Goal: Communication & Community: Connect with others

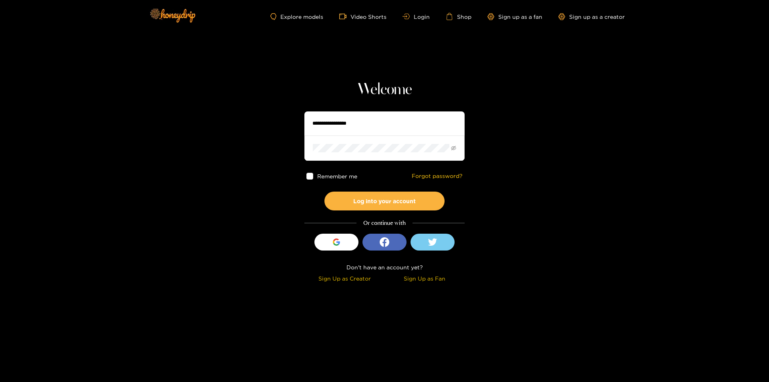
drag, startPoint x: 370, startPoint y: 127, endPoint x: 329, endPoint y: 140, distance: 42.8
click at [370, 127] on input "text" at bounding box center [384, 123] width 160 height 24
paste input "********"
type input "********"
click at [324, 191] on button "Log into your account" at bounding box center [384, 200] width 120 height 19
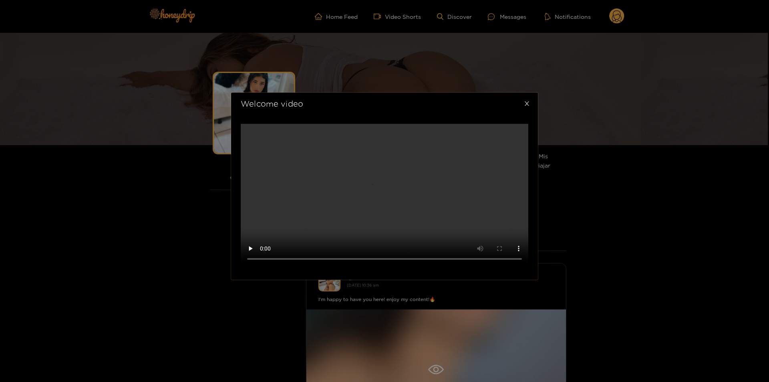
click at [528, 107] on icon "close" at bounding box center [527, 103] width 6 height 6
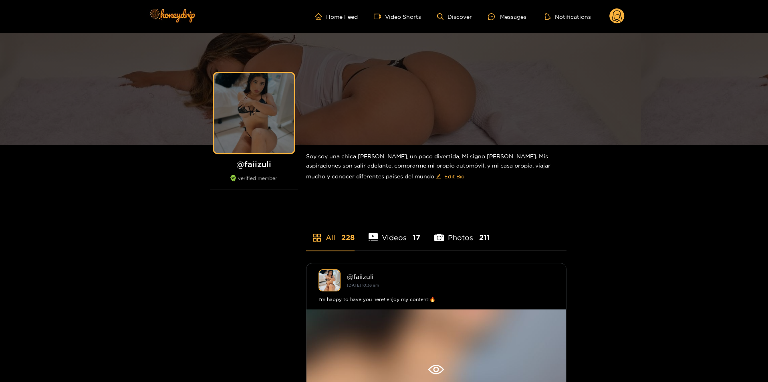
click at [256, 98] on div at bounding box center [254, 113] width 80 height 80
click at [259, 113] on div at bounding box center [254, 113] width 80 height 80
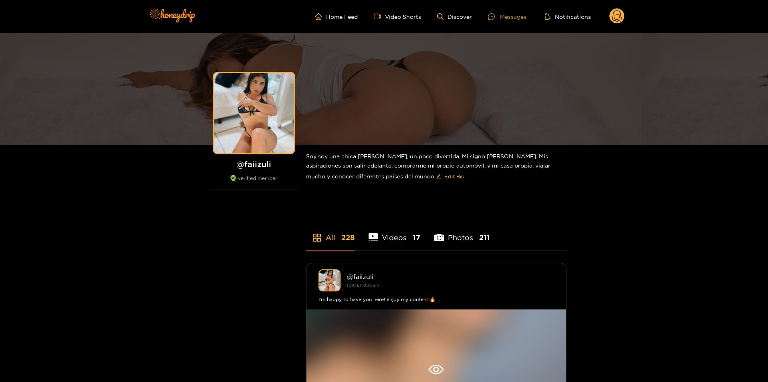
click at [498, 14] on div at bounding box center [494, 16] width 12 height 7
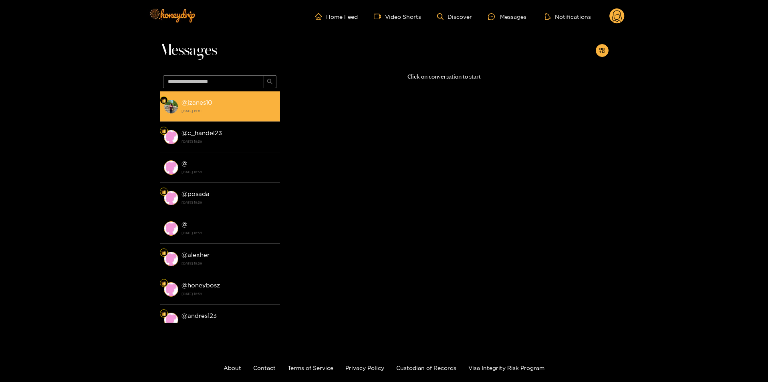
click at [227, 107] on strong "[DATE] 19:01" at bounding box center [228, 110] width 94 height 7
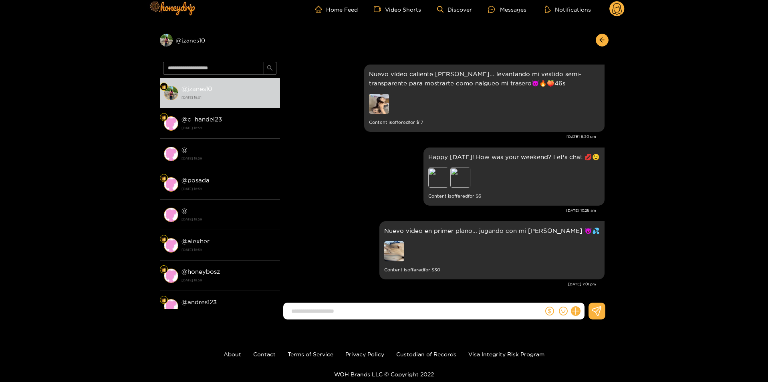
scroll to position [9, 0]
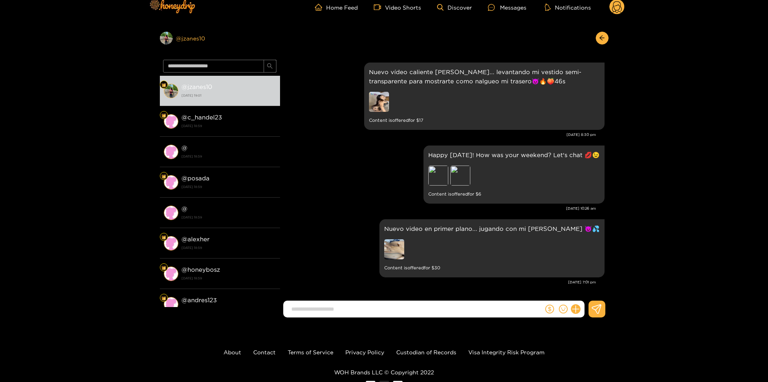
click at [197, 40] on div "Preview @ jzanes10" at bounding box center [220, 38] width 120 height 13
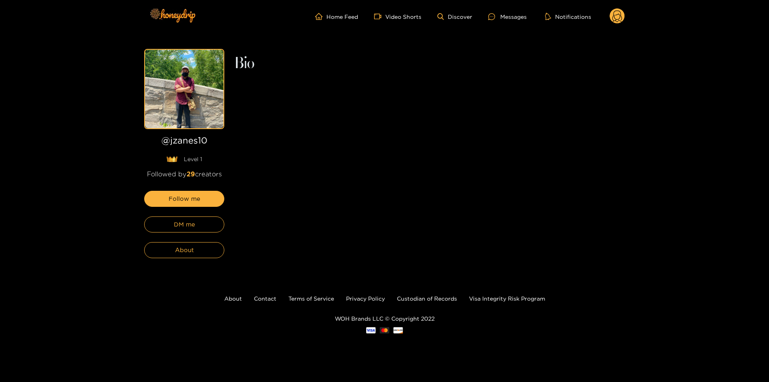
click at [173, 93] on img at bounding box center [184, 89] width 78 height 78
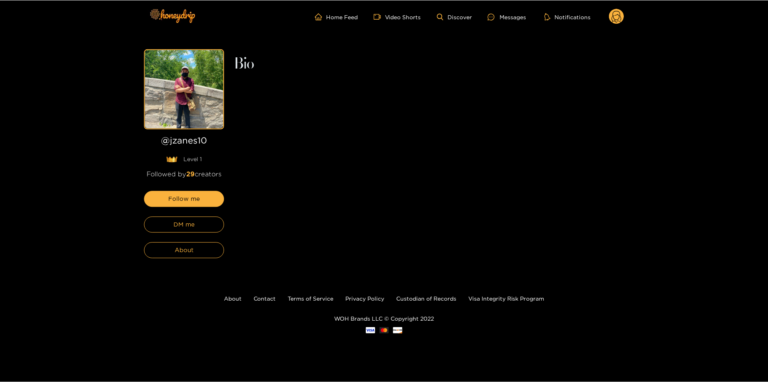
scroll to position [9, 0]
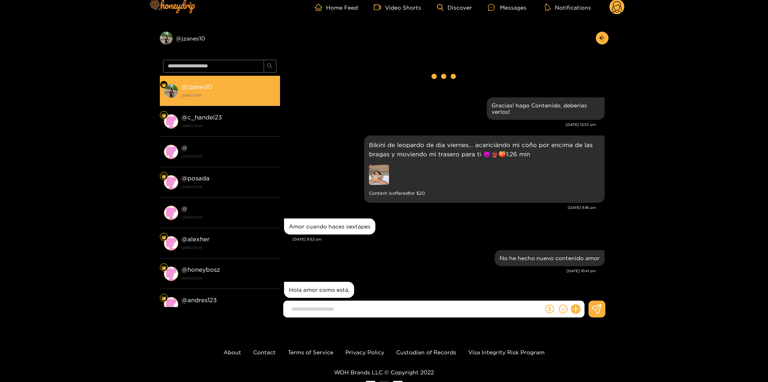
click at [216, 105] on li "@ jzanes10 [DATE] 19:01" at bounding box center [220, 91] width 120 height 30
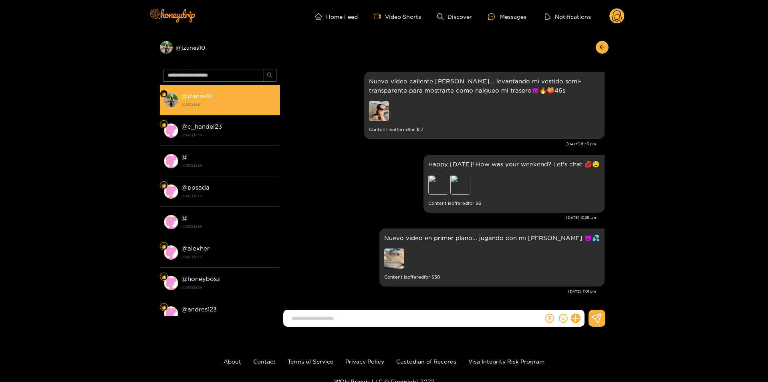
scroll to position [1296, 0]
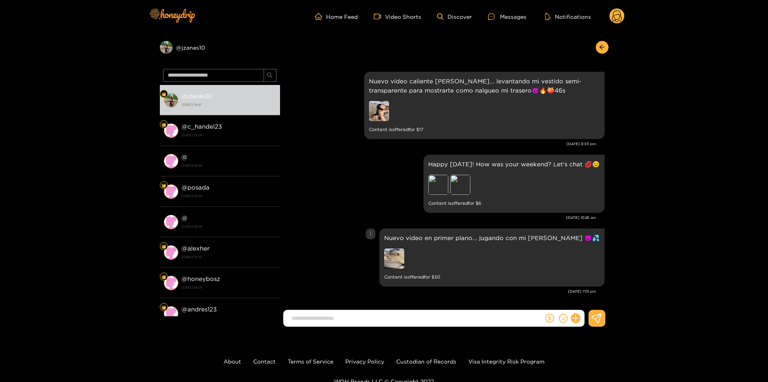
click at [404, 257] on img at bounding box center [394, 258] width 20 height 20
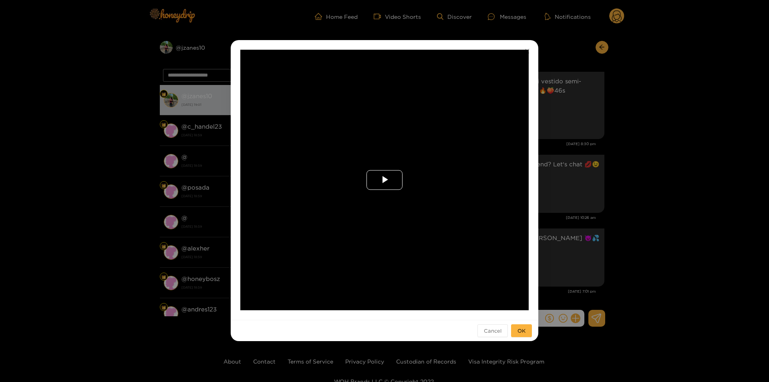
click at [384, 180] on span "Video Player" at bounding box center [384, 180] width 0 height 0
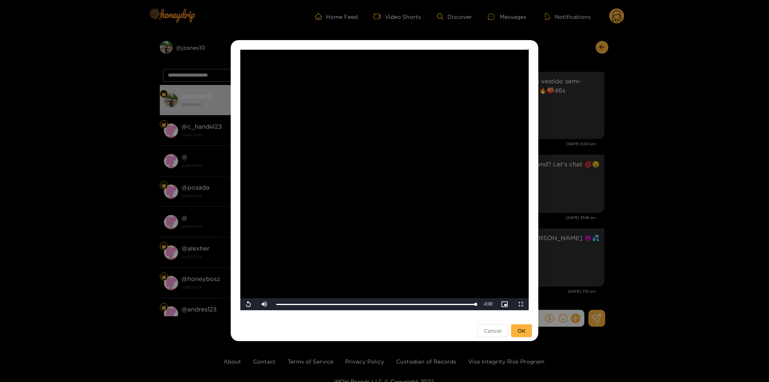
click at [667, 279] on div "**********" at bounding box center [384, 191] width 769 height 382
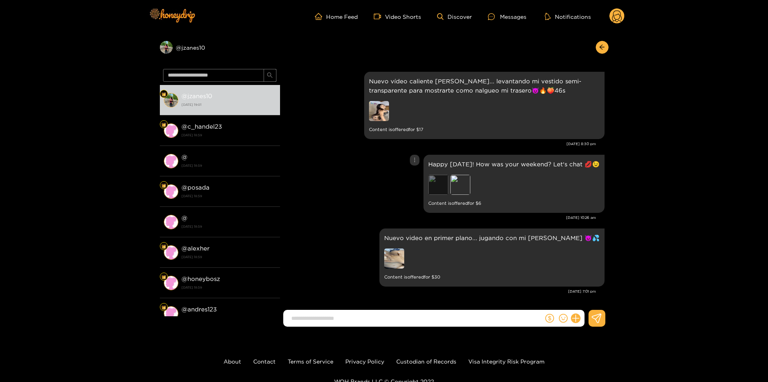
click at [430, 192] on div "Preview" at bounding box center [438, 185] width 20 height 20
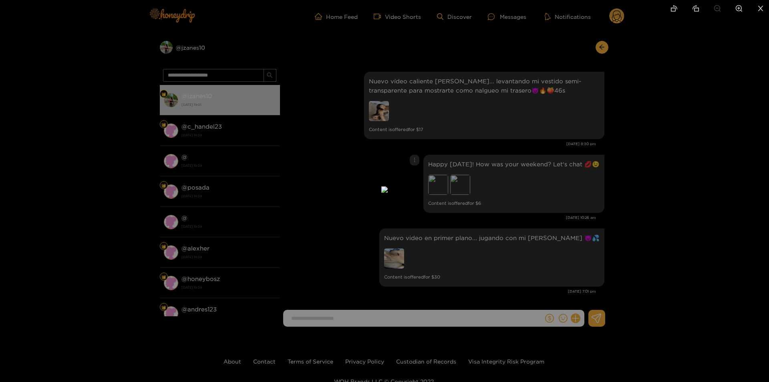
click at [656, 189] on div at bounding box center [384, 191] width 769 height 382
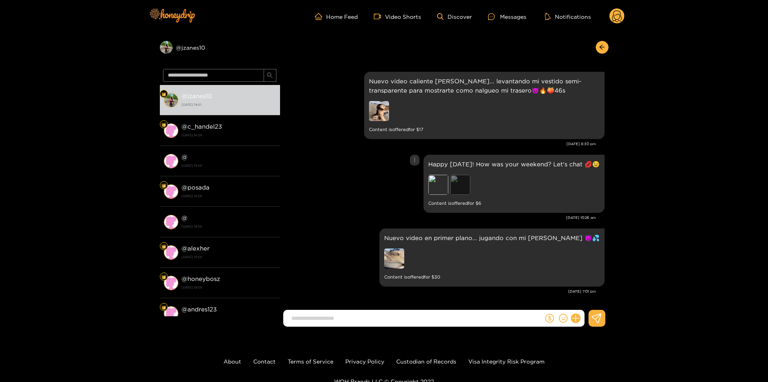
click at [464, 187] on div "Preview" at bounding box center [460, 185] width 20 height 20
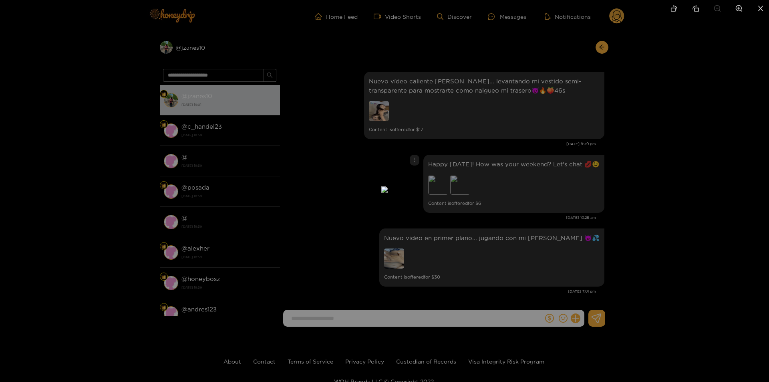
click at [678, 218] on div at bounding box center [384, 191] width 769 height 382
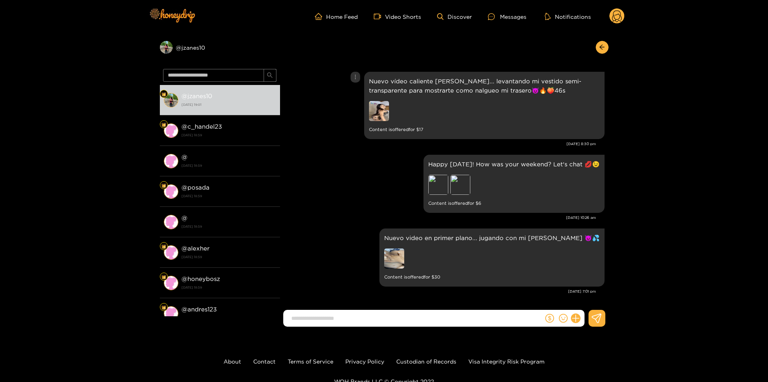
click at [380, 107] on img at bounding box center [379, 111] width 20 height 20
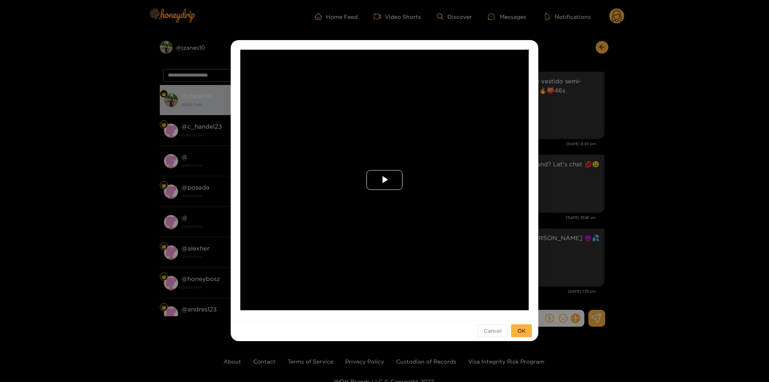
click at [392, 189] on button "Play Video" at bounding box center [384, 180] width 36 height 20
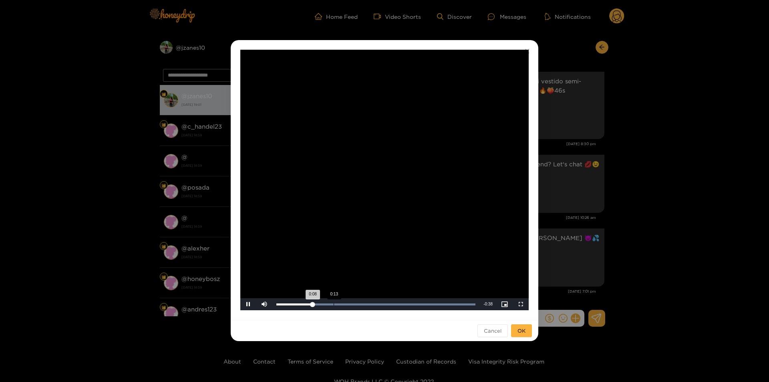
click at [340, 301] on div "Loaded : 100.00% 0:13 0:08" at bounding box center [375, 304] width 207 height 12
click at [382, 301] on div "Loaded : 100.00% 0:24 0:15" at bounding box center [375, 304] width 207 height 12
drag, startPoint x: 286, startPoint y: 304, endPoint x: 278, endPoint y: 305, distance: 7.6
click at [278, 305] on div "Volume Level" at bounding box center [276, 303] width 5 height 1
click at [427, 304] on div "Loaded : 100.00% 0:35 0:28" at bounding box center [375, 304] width 199 height 2
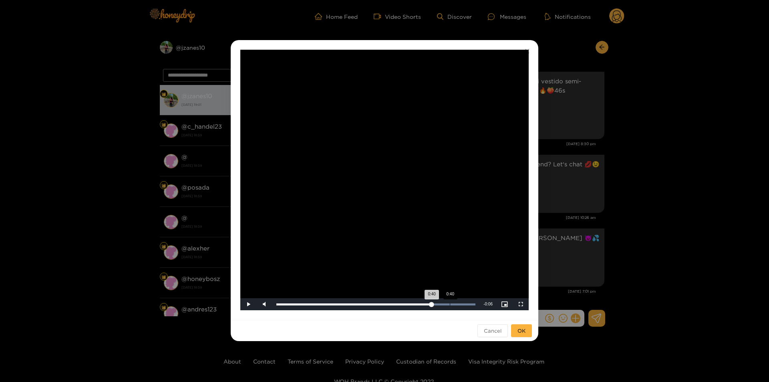
click at [450, 304] on div "0:40" at bounding box center [450, 304] width 0 height 2
click at [466, 299] on div "Loaded : 100.00% 0:43 0:40" at bounding box center [375, 304] width 207 height 12
click at [460, 306] on div "Loaded : 100.00% 0:42 0:46" at bounding box center [375, 304] width 207 height 12
click at [449, 304] on div "0:40" at bounding box center [449, 304] width 0 height 2
click at [248, 304] on span "Video Player" at bounding box center [248, 304] width 0 height 0
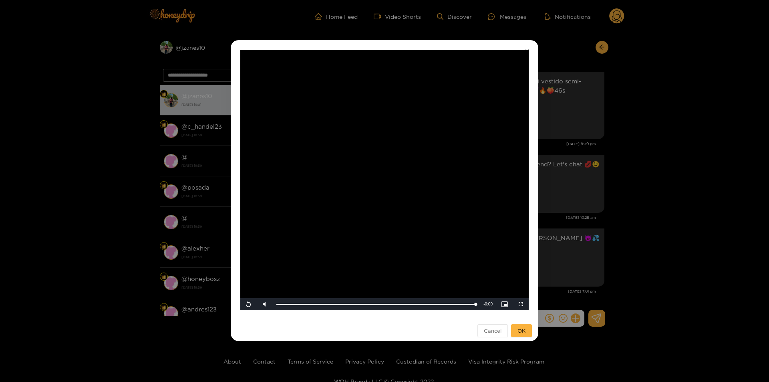
click at [614, 290] on div "**********" at bounding box center [384, 191] width 769 height 382
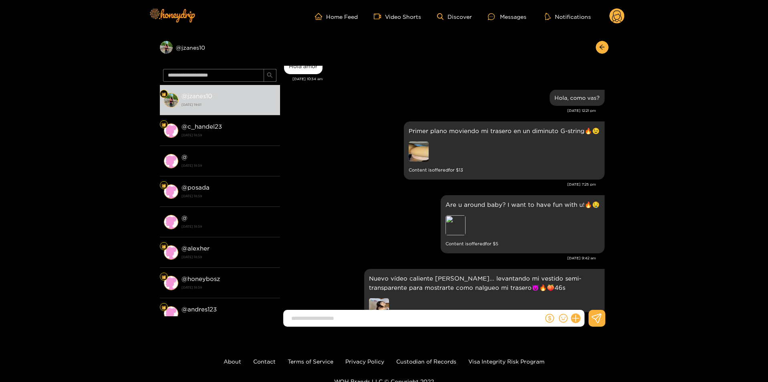
scroll to position [1096, 0]
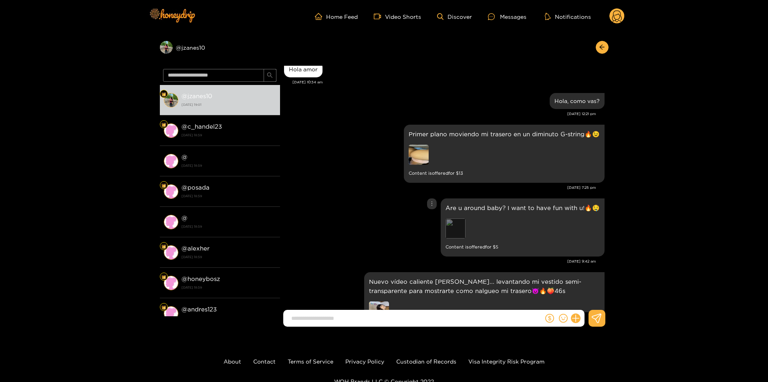
click at [461, 236] on div "Preview" at bounding box center [455, 228] width 20 height 20
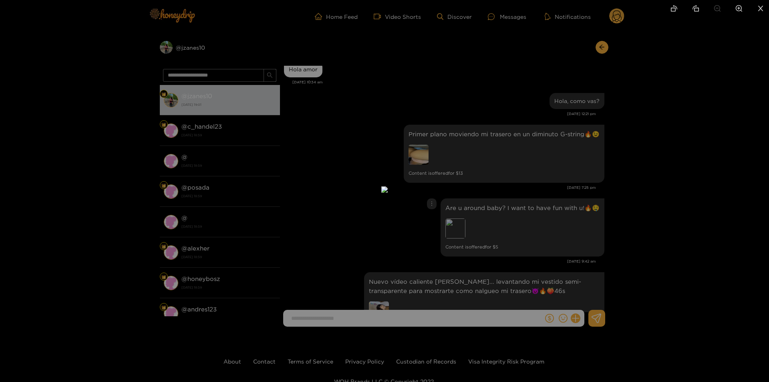
click at [671, 233] on div at bounding box center [384, 191] width 769 height 382
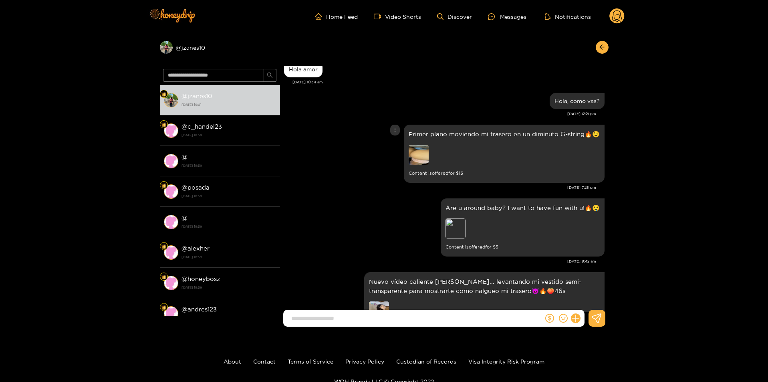
click at [414, 151] on img at bounding box center [418, 155] width 20 height 20
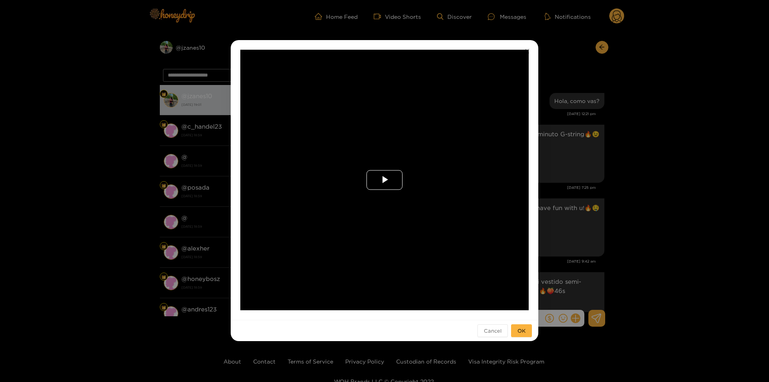
click at [384, 180] on span "Video Player" at bounding box center [384, 180] width 0 height 0
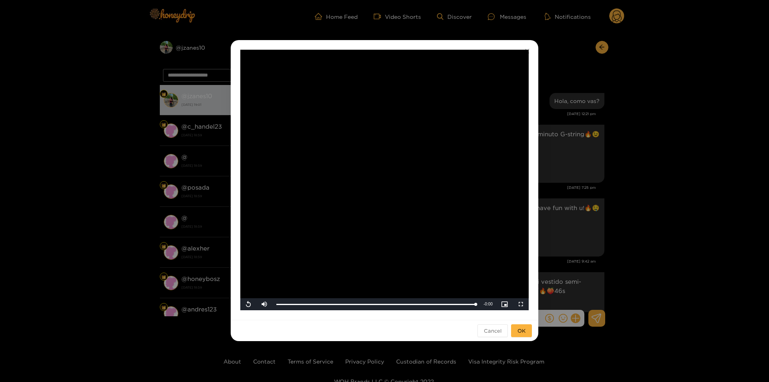
click at [649, 202] on div "**********" at bounding box center [384, 191] width 769 height 382
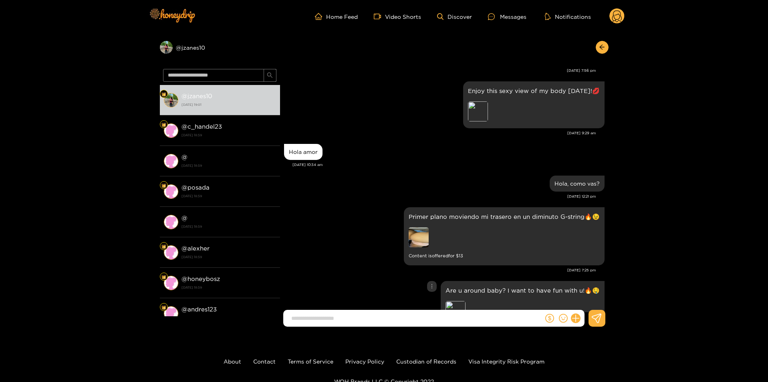
scroll to position [936, 0]
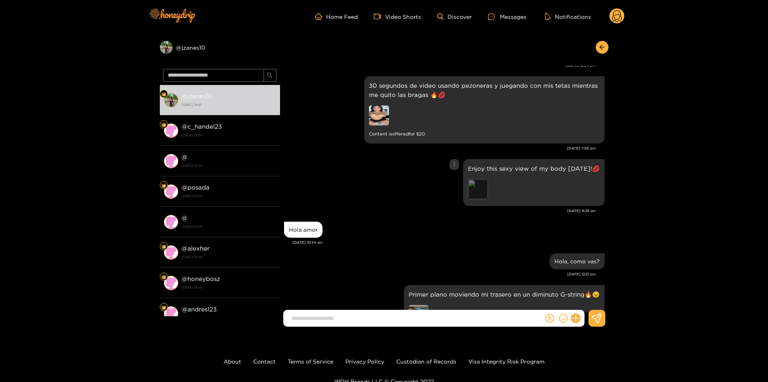
click at [468, 187] on div "Preview" at bounding box center [478, 189] width 20 height 20
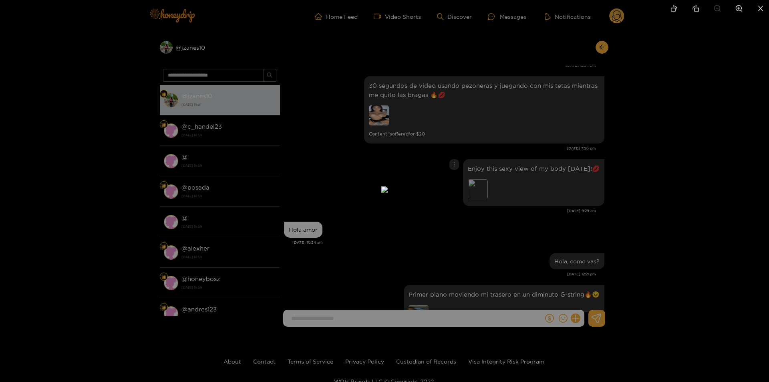
click at [631, 200] on div at bounding box center [384, 191] width 769 height 382
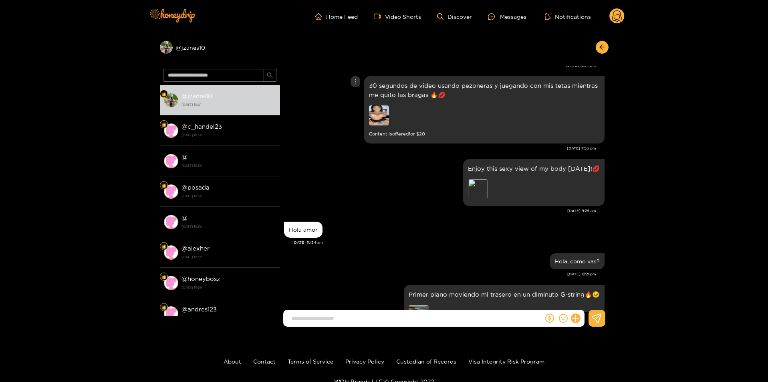
click at [373, 122] on img at bounding box center [379, 115] width 20 height 20
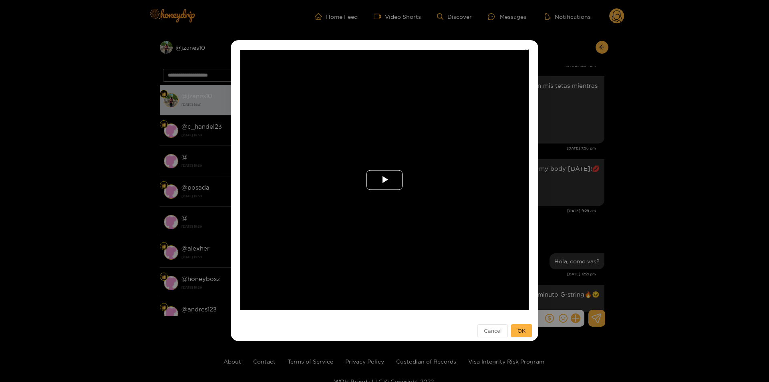
click at [384, 180] on span "Video Player" at bounding box center [384, 180] width 0 height 0
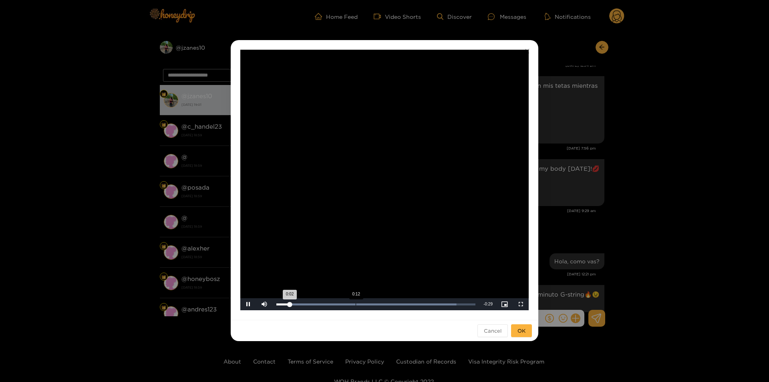
click at [353, 307] on div "Loaded : 90.41% 0:12 0:02" at bounding box center [375, 304] width 207 height 12
click at [424, 303] on div "Progress Bar" at bounding box center [375, 304] width 199 height 2
click at [276, 303] on div "20%" at bounding box center [282, 304] width 20 height 12
click at [460, 305] on div "0:28" at bounding box center [460, 304] width 0 height 2
click at [651, 211] on div "**********" at bounding box center [384, 191] width 769 height 382
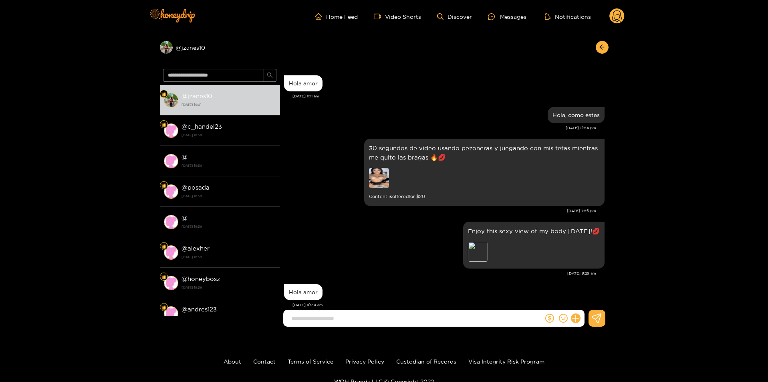
scroll to position [776, 0]
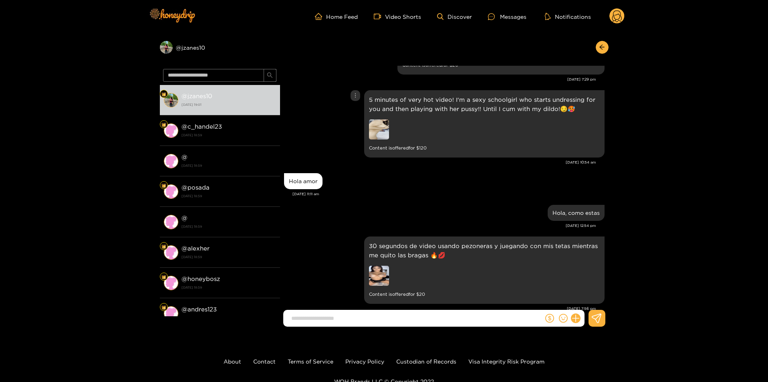
click at [376, 135] on img at bounding box center [379, 129] width 20 height 20
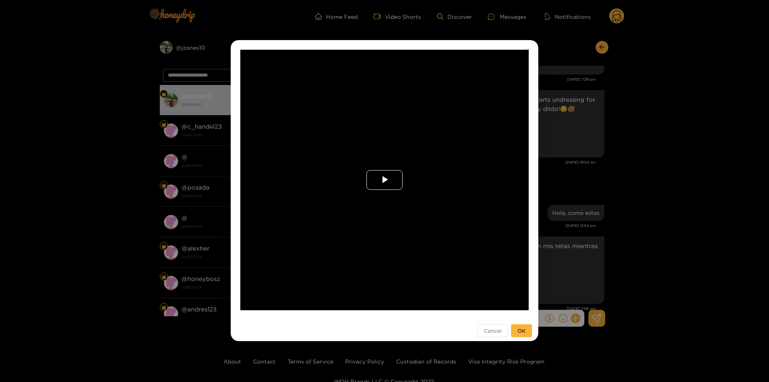
drag, startPoint x: 390, startPoint y: 181, endPoint x: 403, endPoint y: 199, distance: 22.6
click at [384, 180] on span "Video Player" at bounding box center [384, 180] width 0 height 0
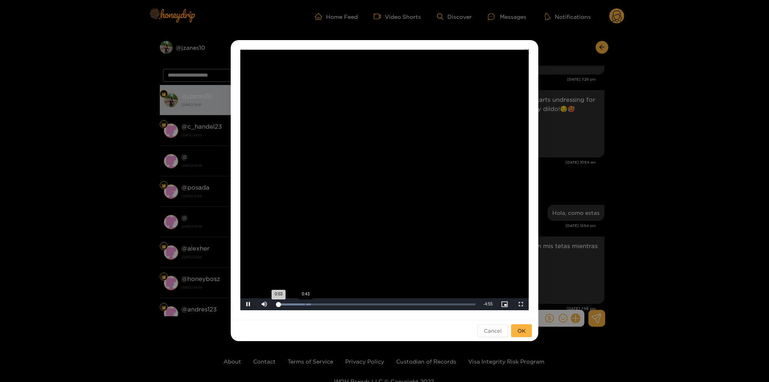
click at [304, 302] on div "Loaded : 17.38% 0:43 0:03" at bounding box center [375, 304] width 207 height 12
click at [521, 304] on span "Video Player" at bounding box center [521, 304] width 0 height 0
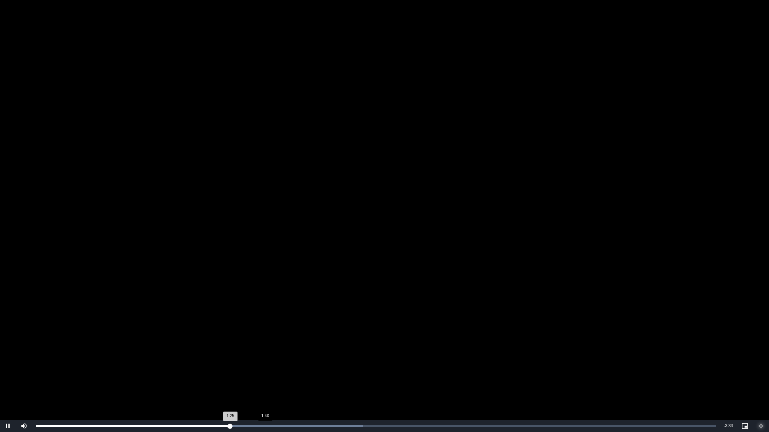
click at [265, 381] on div "Loaded : 48.15% 1:40 1:25" at bounding box center [375, 426] width 687 height 12
click at [329, 381] on div "Loaded : 54.84% 2:08 1:43" at bounding box center [375, 427] width 679 height 2
click at [369, 381] on div "Loaded : 60.20% 2:26 2:10" at bounding box center [375, 426] width 687 height 12
click at [409, 381] on div "Loaded : 60.20% 2:44 2:27" at bounding box center [375, 426] width 687 height 12
click at [473, 381] on div "Loaded : 62.87% 3:12 3:12" at bounding box center [375, 426] width 687 height 12
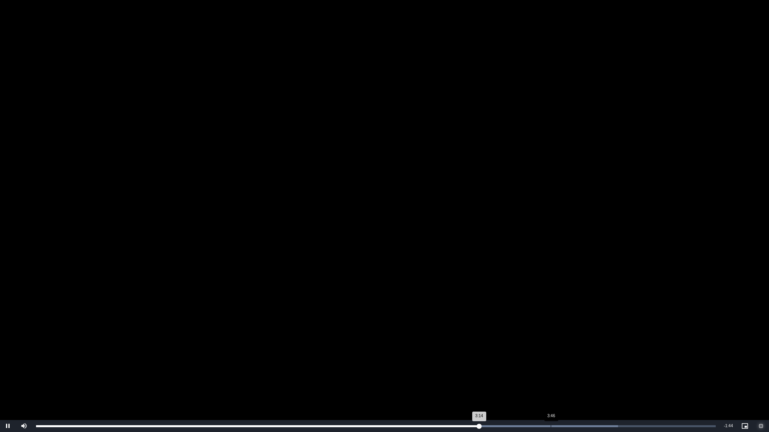
click at [551, 381] on div "Loaded : 85.61% 3:46 3:14" at bounding box center [375, 427] width 679 height 2
click at [620, 381] on div "Loaded : 88.29% 4:17 4:17" at bounding box center [375, 426] width 687 height 12
click at [638, 381] on div "Loaded : 94.98% 4:24 4:17" at bounding box center [375, 426] width 687 height 12
click at [622, 381] on div "Loaded : 100.00% 4:17 4:27" at bounding box center [375, 427] width 679 height 2
click at [668, 381] on div "Loaded : 100.00% 4:37 4:28" at bounding box center [375, 426] width 687 height 12
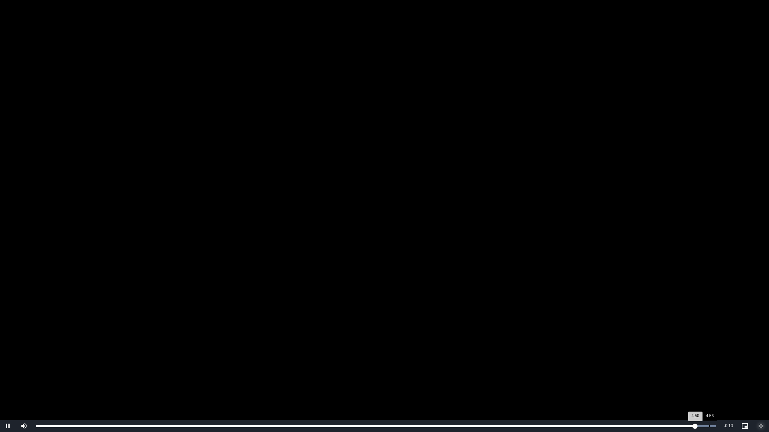
click at [709, 381] on div "Loaded : 100.00% 4:56 4:50" at bounding box center [375, 427] width 679 height 2
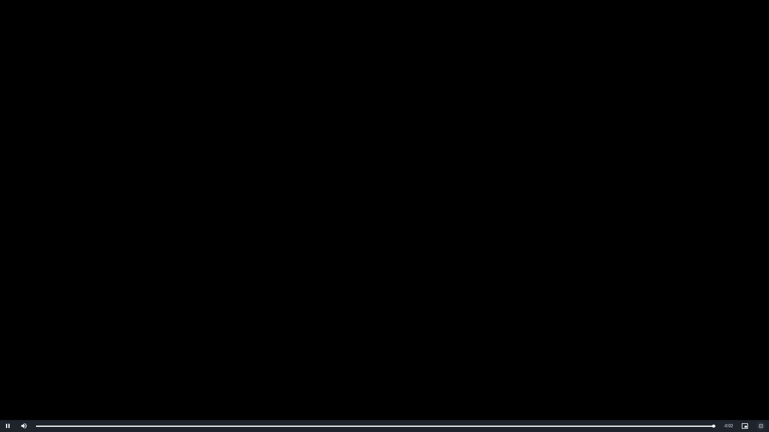
click at [761, 381] on span "Video Player" at bounding box center [761, 426] width 0 height 0
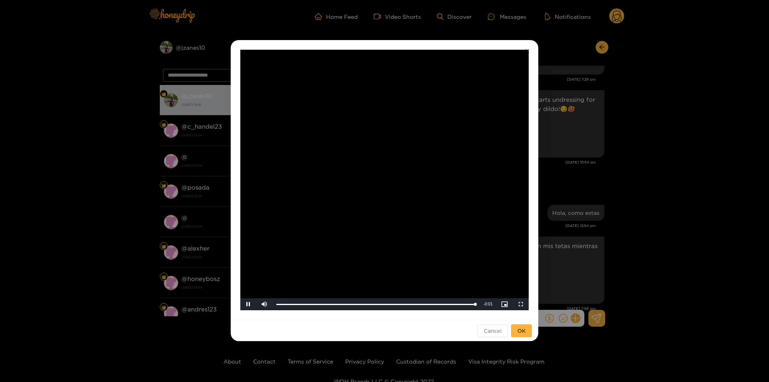
click at [677, 309] on div "**********" at bounding box center [384, 191] width 769 height 382
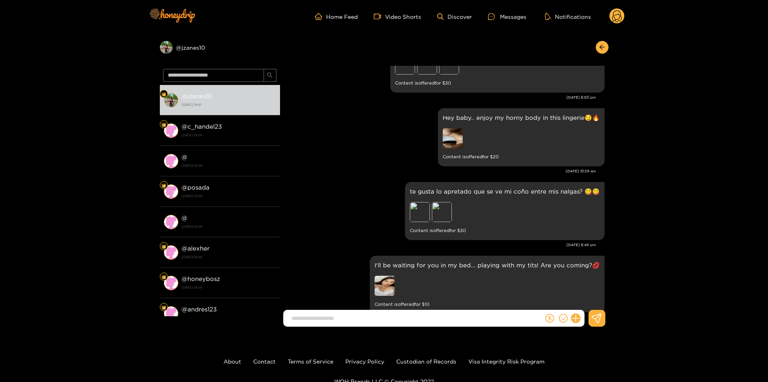
scroll to position [456, 0]
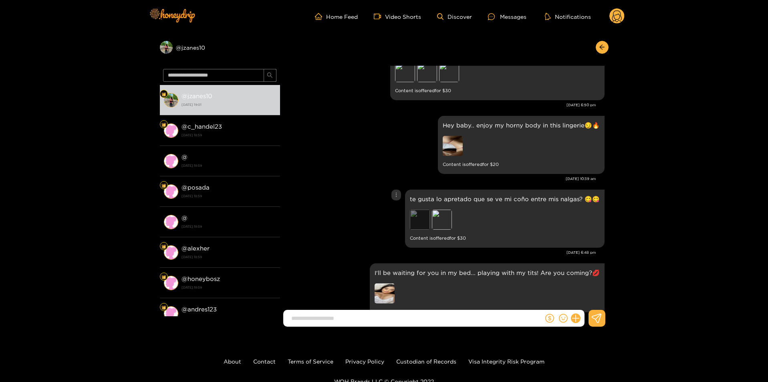
click at [424, 215] on div "Preview" at bounding box center [420, 219] width 20 height 20
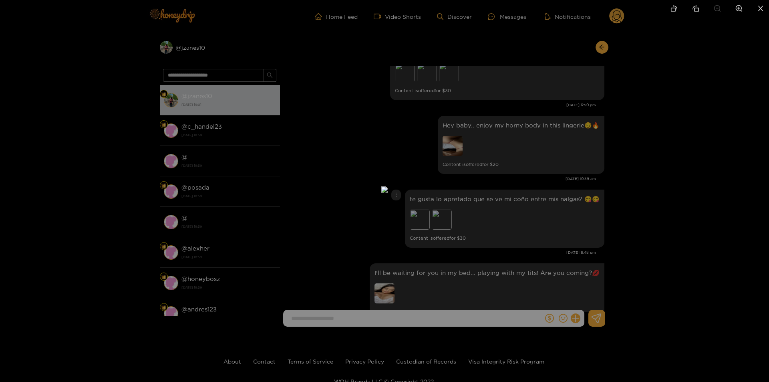
click at [579, 224] on div at bounding box center [384, 191] width 769 height 382
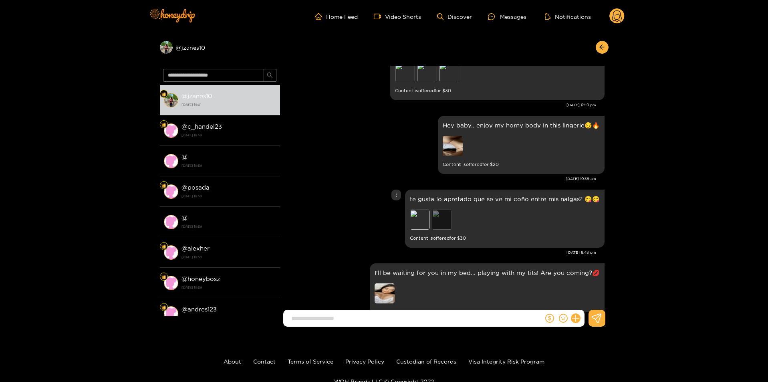
click at [439, 219] on div "Preview" at bounding box center [442, 219] width 20 height 20
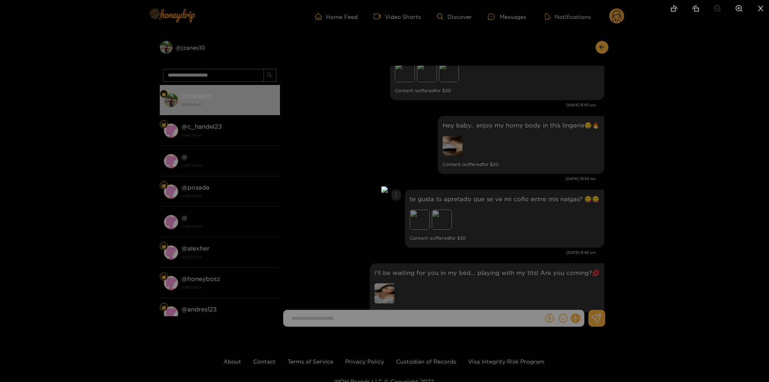
click at [563, 236] on div at bounding box center [384, 191] width 769 height 382
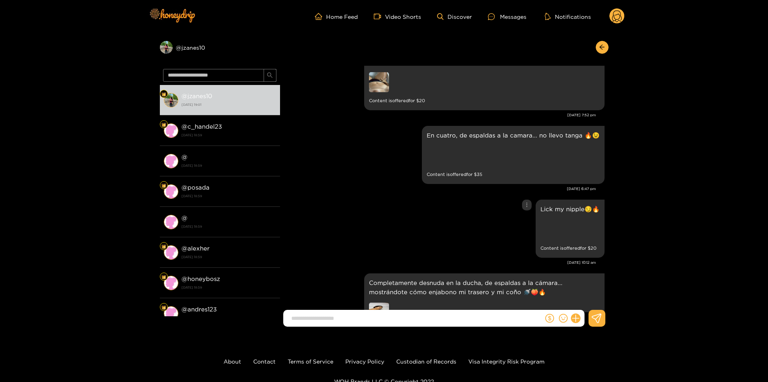
scroll to position [400, 0]
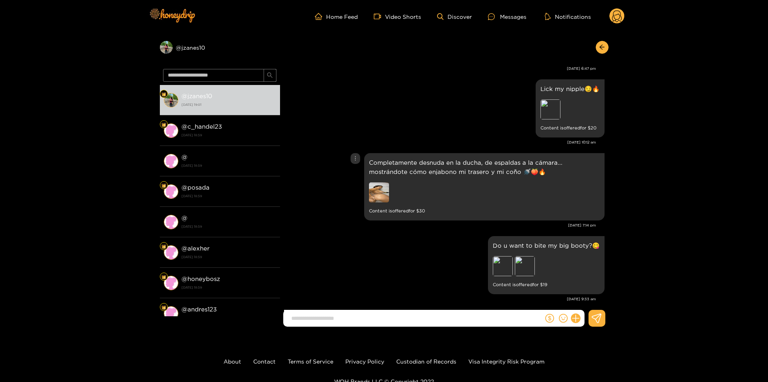
click at [375, 195] on img at bounding box center [379, 192] width 20 height 20
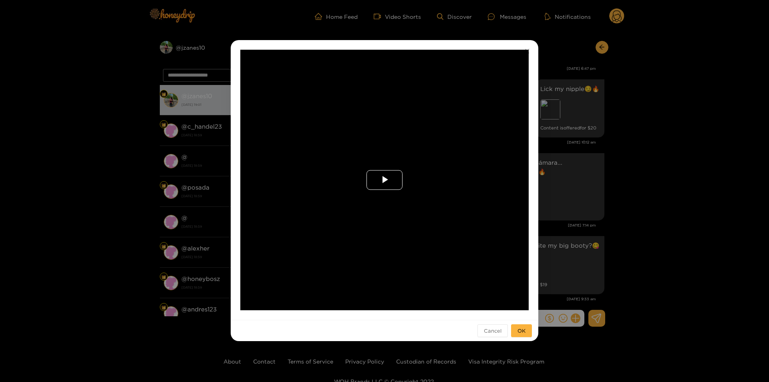
click at [384, 180] on span "Video Player" at bounding box center [384, 180] width 0 height 0
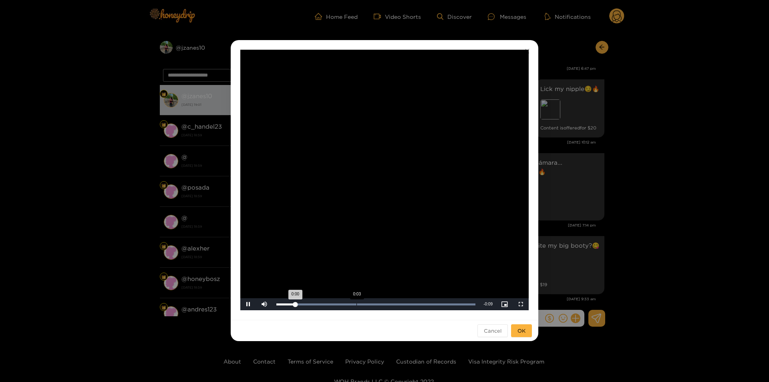
click at [356, 307] on div "Loaded : 100.00% 0:03 0:00" at bounding box center [375, 304] width 207 height 12
click at [418, 302] on div "Loaded : 100.00% 0:06 0:04" at bounding box center [375, 304] width 207 height 12
click at [443, 300] on div "Loaded : 100.00% 0:08 0:07" at bounding box center [375, 304] width 207 height 12
click at [460, 300] on div "Loaded : 100.00% 0:09 0:08" at bounding box center [375, 304] width 207 height 12
click at [647, 271] on div "**********" at bounding box center [384, 191] width 769 height 382
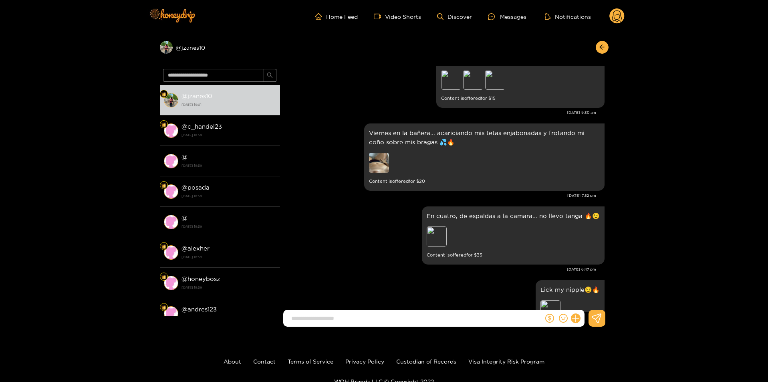
scroll to position [200, 0]
click at [441, 237] on div "Preview" at bounding box center [436, 236] width 20 height 20
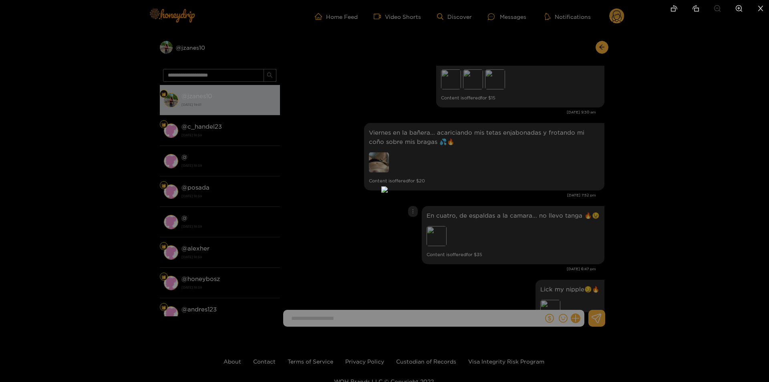
click at [698, 242] on div at bounding box center [384, 191] width 769 height 382
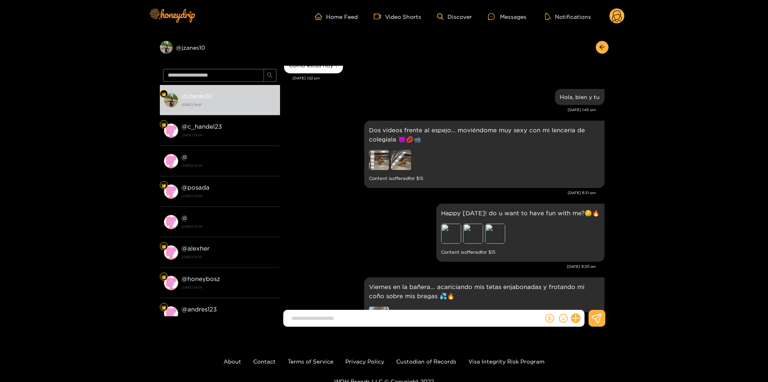
scroll to position [0, 0]
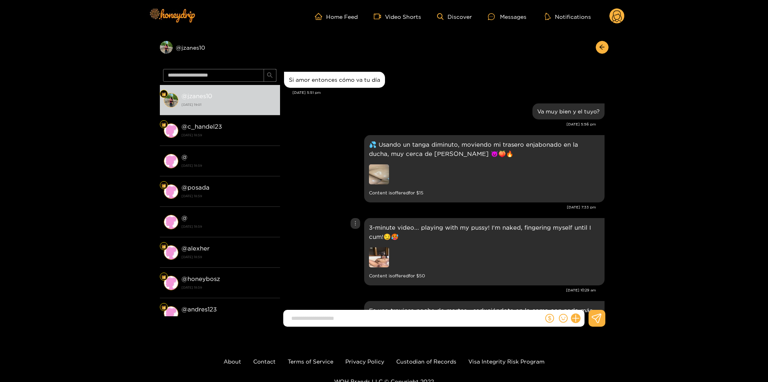
click at [380, 255] on img at bounding box center [379, 257] width 20 height 20
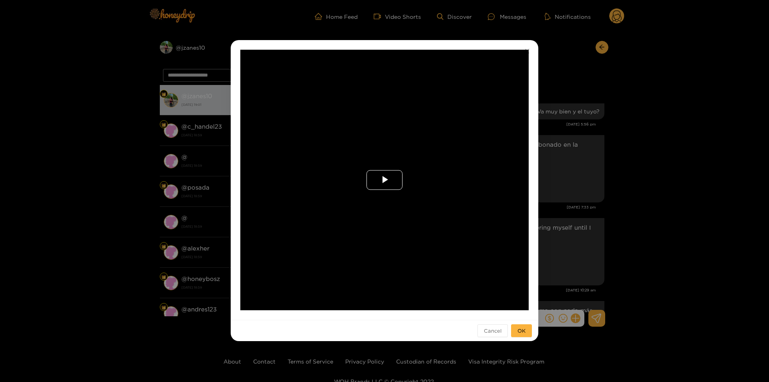
click at [384, 180] on span "Video Player" at bounding box center [384, 180] width 0 height 0
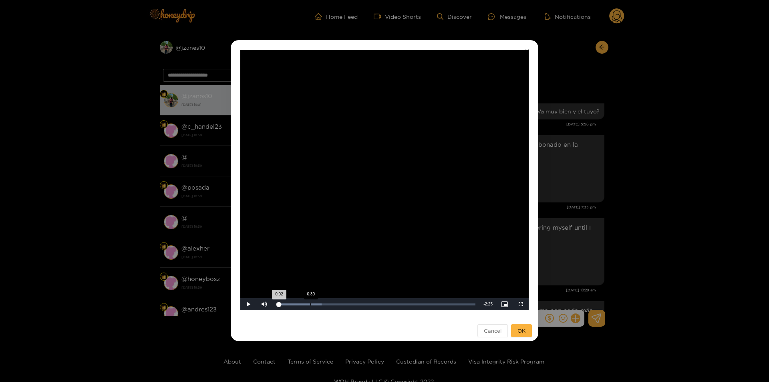
click at [310, 303] on div "0:30" at bounding box center [310, 304] width 0 height 2
click at [356, 306] on div "Loaded : 45.53% 1:01 0:31" at bounding box center [375, 304] width 207 height 12
click at [392, 299] on div "Loaded : 52.37% 1:42 1:42" at bounding box center [375, 304] width 207 height 12
click at [422, 304] on div "2:08" at bounding box center [422, 304] width 0 height 2
click at [450, 306] on div "Loaded : 86.53% 2:34 2:09" at bounding box center [375, 304] width 207 height 12
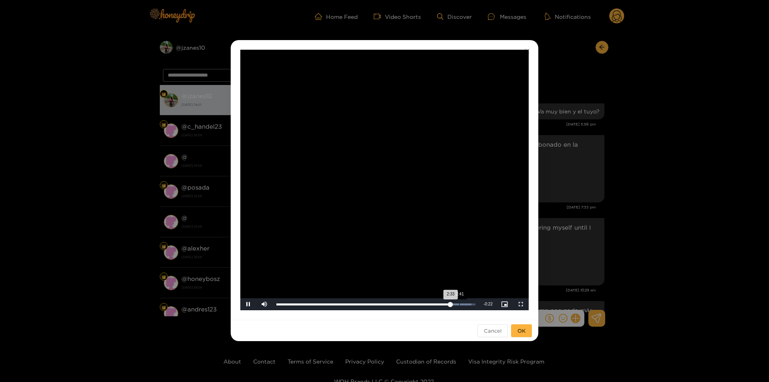
click at [459, 305] on div "Loaded : 97.93% 2:41 2:33" at bounding box center [375, 304] width 199 height 2
click at [497, 331] on span "Cancel" at bounding box center [493, 330] width 18 height 8
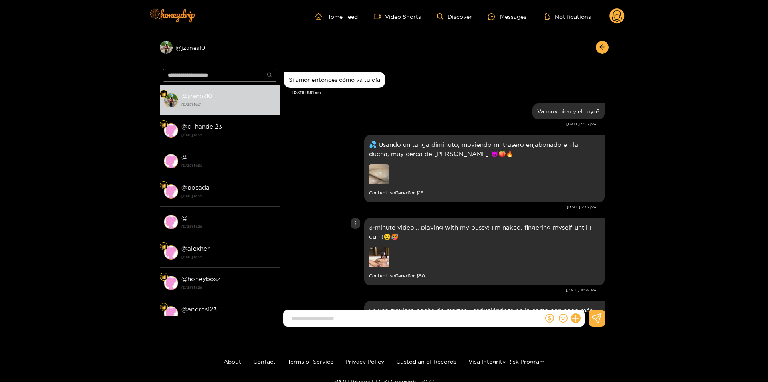
click at [345, 219] on div "3-minute video... playing with my pussy! I'm naked, fingering myself until I cu…" at bounding box center [444, 251] width 320 height 71
click at [380, 180] on img at bounding box center [379, 174] width 20 height 20
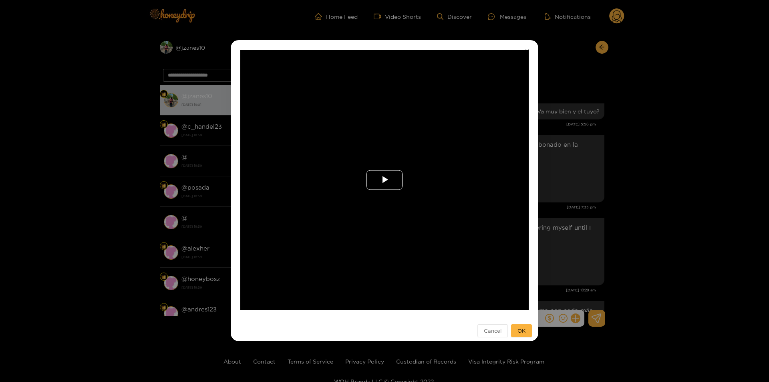
click at [384, 180] on span "Video Player" at bounding box center [384, 180] width 0 height 0
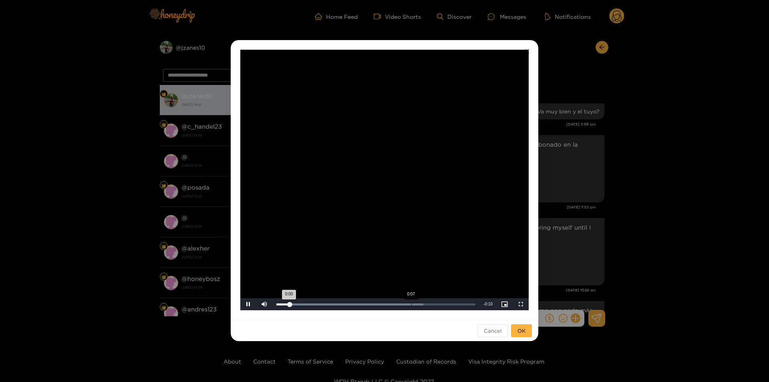
click at [409, 305] on div "Loaded : 73.91% 0:07 0:00" at bounding box center [375, 304] width 207 height 12
click at [510, 328] on div "Cancel OK" at bounding box center [385, 330] width 308 height 21
click at [529, 328] on button "OK" at bounding box center [521, 330] width 21 height 13
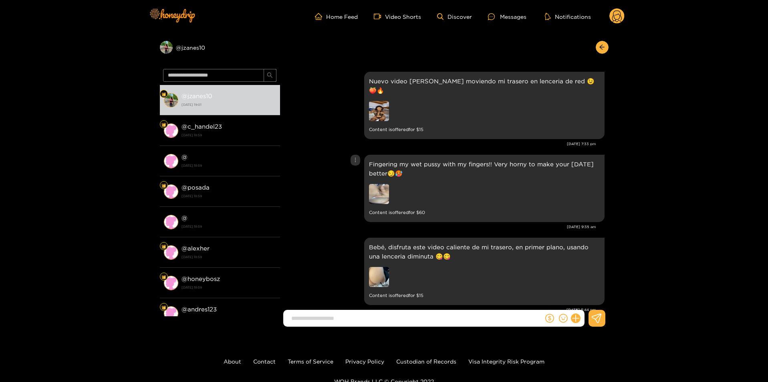
click at [378, 184] on img at bounding box center [379, 194] width 20 height 20
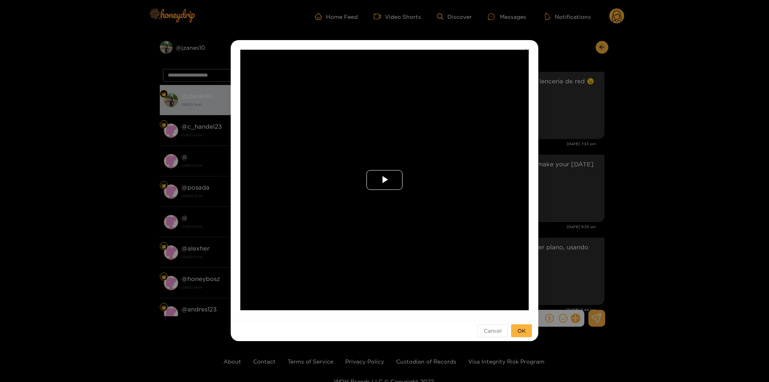
click at [384, 180] on span "Video Player" at bounding box center [384, 180] width 0 height 0
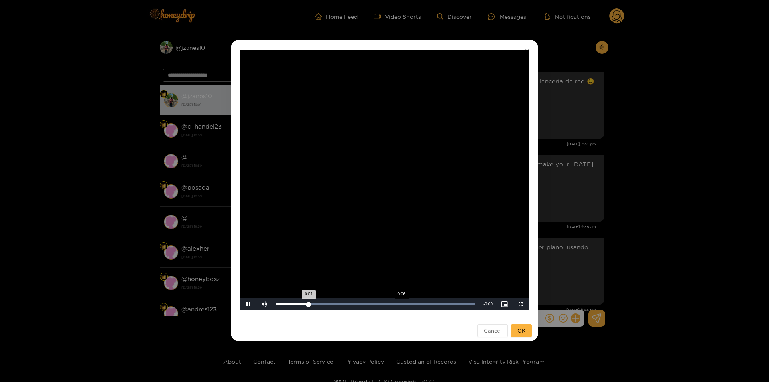
click at [401, 301] on div "Loaded : 100.00% 0:06 0:01" at bounding box center [375, 304] width 207 height 12
click at [577, 246] on div "**********" at bounding box center [384, 191] width 769 height 382
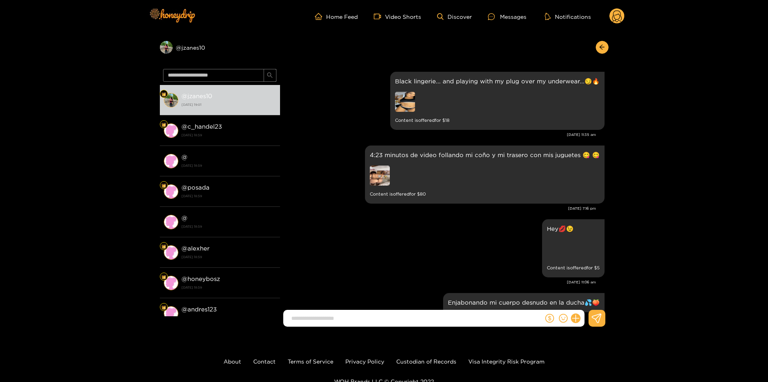
click at [619, 17] on circle at bounding box center [616, 15] width 15 height 15
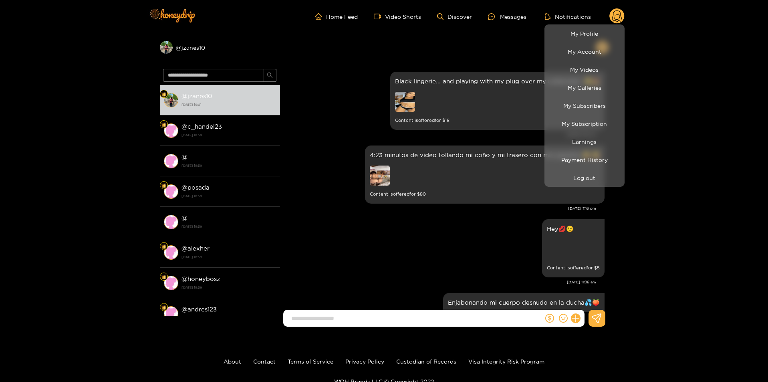
click at [355, 251] on div at bounding box center [384, 191] width 768 height 382
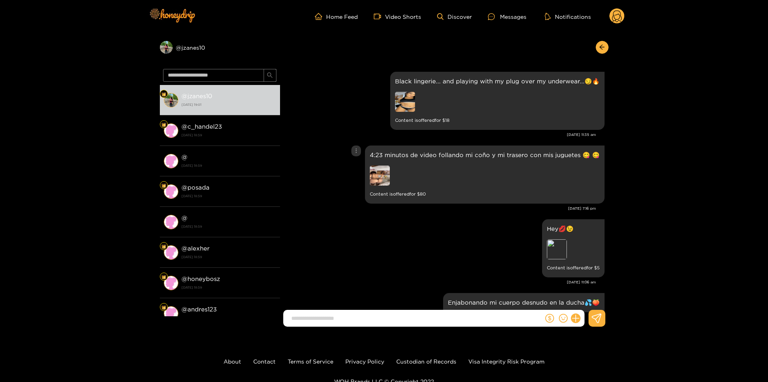
click at [390, 179] on img at bounding box center [380, 175] width 20 height 20
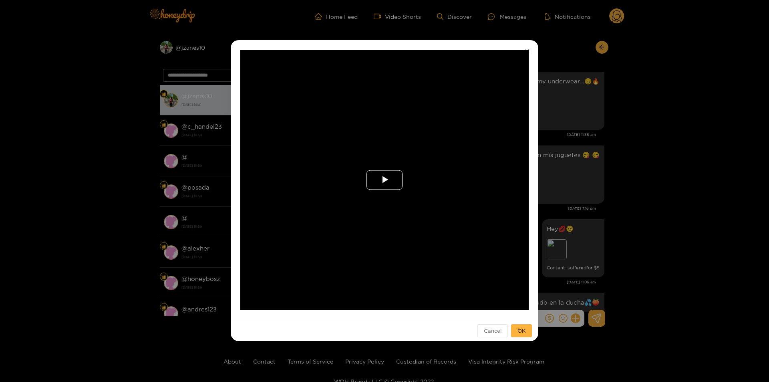
click at [384, 180] on span "Video Player" at bounding box center [384, 180] width 0 height 0
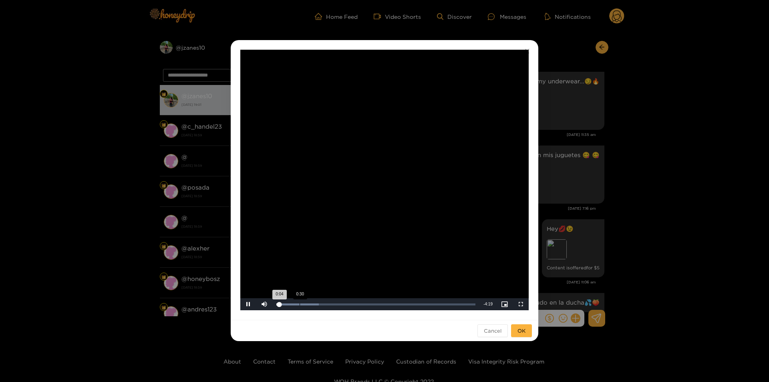
click at [300, 303] on div "Progress Bar" at bounding box center [297, 304] width 42 height 2
click at [326, 301] on div "Loaded : 24.30% 1:04 1:05" at bounding box center [375, 304] width 207 height 12
click at [344, 301] on div "Loaded : 28.87% 1:26 1:05" at bounding box center [375, 304] width 207 height 12
click at [352, 301] on div "Loaded : 36.47% 1:40 1:29" at bounding box center [375, 304] width 207 height 12
click at [371, 306] on div "Loaded : 42.55% 2:06 1:40" at bounding box center [375, 304] width 207 height 12
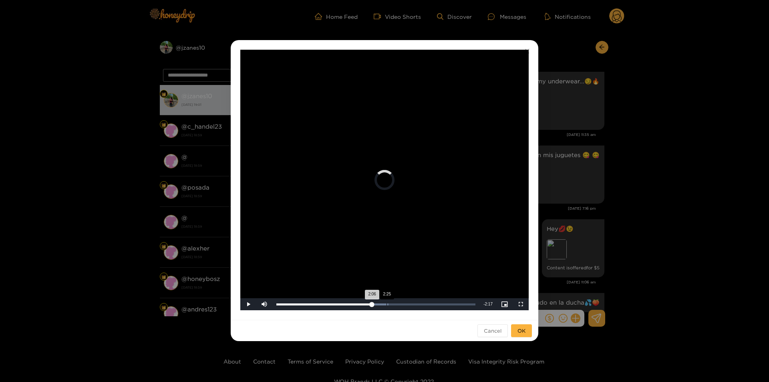
click at [386, 306] on div "Loaded : 56.23% 2:25 2:06" at bounding box center [375, 304] width 207 height 12
click at [396, 305] on div "Loaded : 57.75% 2:37 2:25" at bounding box center [375, 304] width 199 height 2
click at [407, 305] on div "Loaded : 71.43% 2:52 2:39" at bounding box center [375, 304] width 207 height 12
click at [412, 303] on div "Loaded : 74.47% 2:56 2:52" at bounding box center [375, 304] width 199 height 2
click at [423, 301] on div "Loaded : 82.07% 3:14 3:14" at bounding box center [375, 304] width 207 height 12
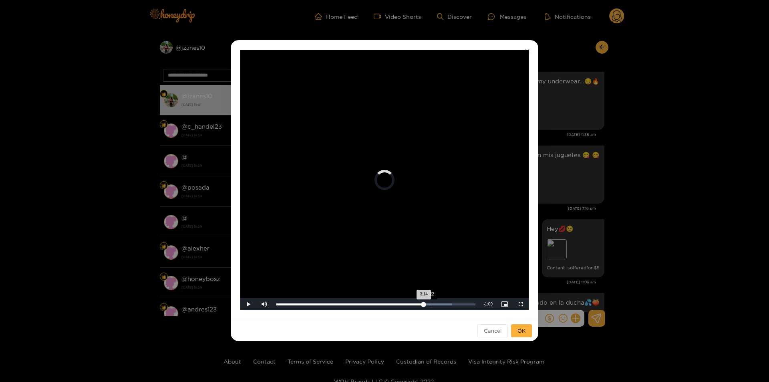
click at [430, 301] on div "Loaded : 88.14% 3:22 3:14" at bounding box center [375, 304] width 207 height 12
click at [430, 303] on div "3:23" at bounding box center [353, 304] width 154 height 2
click at [439, 300] on div "Loaded : 94.22% 3:31 3:24" at bounding box center [375, 304] width 207 height 12
click at [448, 305] on div "Loaded : 100.00% 3:46 3:38" at bounding box center [375, 304] width 207 height 12
click at [452, 303] on div "3:53" at bounding box center [452, 304] width 0 height 2
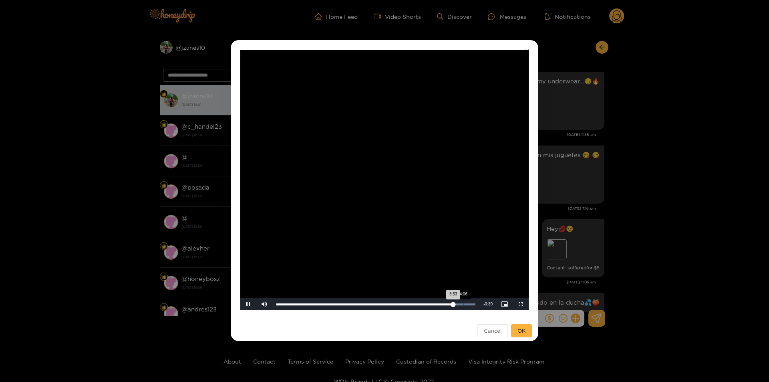
click at [463, 300] on div "Loaded : 100.00% 4:06 3:53" at bounding box center [375, 304] width 207 height 12
click at [469, 300] on div "Loaded : 100.00% 4:14 4:15" at bounding box center [375, 304] width 207 height 12
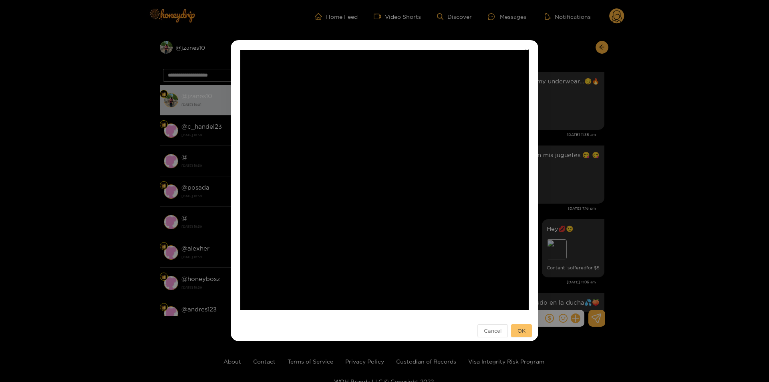
click at [521, 333] on span "OK" at bounding box center [521, 330] width 8 height 8
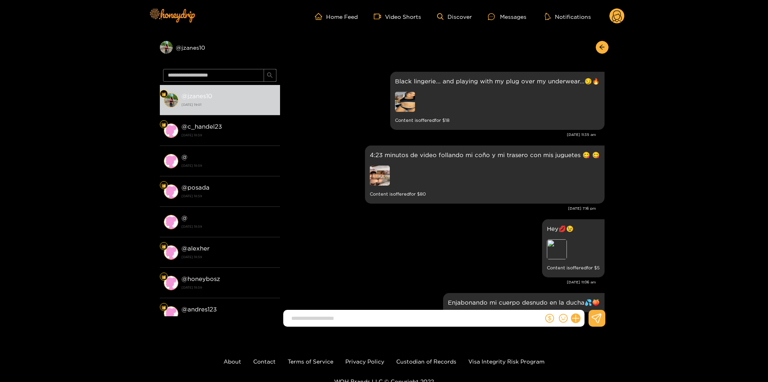
click at [613, 21] on icon at bounding box center [617, 17] width 10 height 14
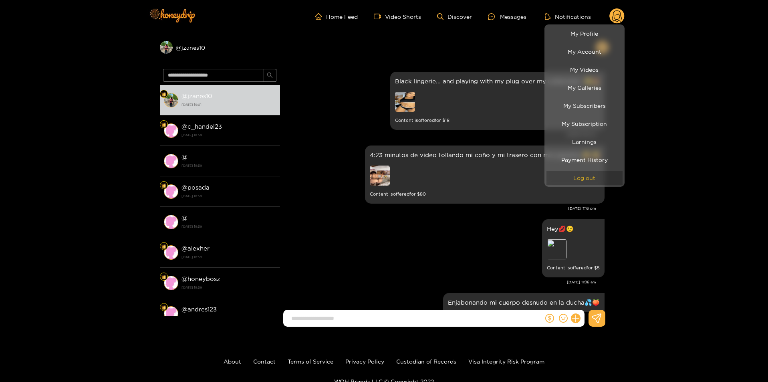
click at [598, 174] on button "Log out" at bounding box center [584, 178] width 76 height 14
